Goal: Check status: Check status

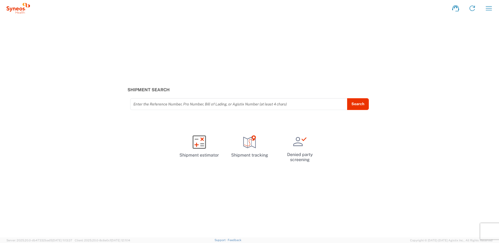
click at [488, 10] on icon "button" at bounding box center [489, 8] width 9 height 9
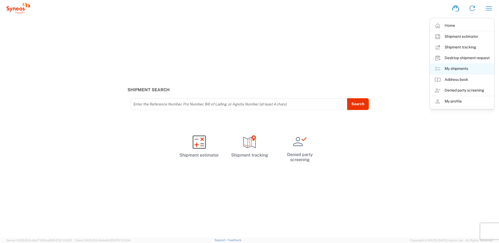
click at [465, 71] on link "My shipments" at bounding box center [462, 69] width 64 height 11
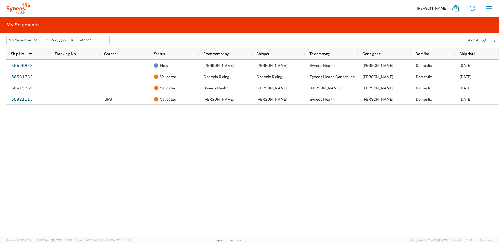
click at [39, 43] on button "Status: Active" at bounding box center [23, 40] width 35 height 9
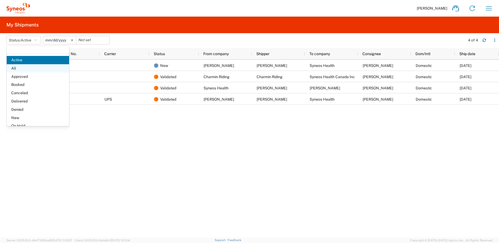
click at [16, 70] on span "All" at bounding box center [38, 68] width 62 height 8
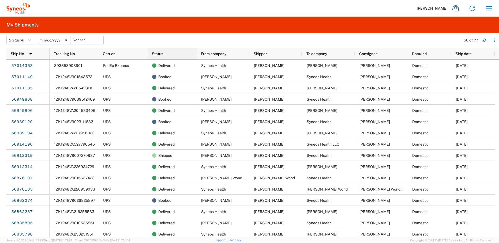
click at [195, 54] on div "Status" at bounding box center [172, 53] width 49 height 11
click at [177, 53] on div "Status" at bounding box center [173, 54] width 43 height 9
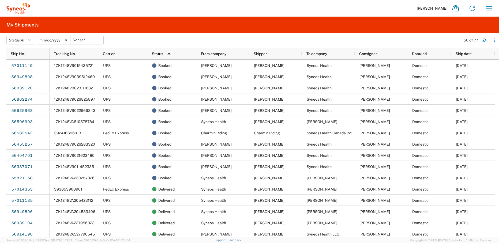
click at [176, 55] on div "Status 1" at bounding box center [173, 54] width 43 height 9
